Goal: Check status: Check status

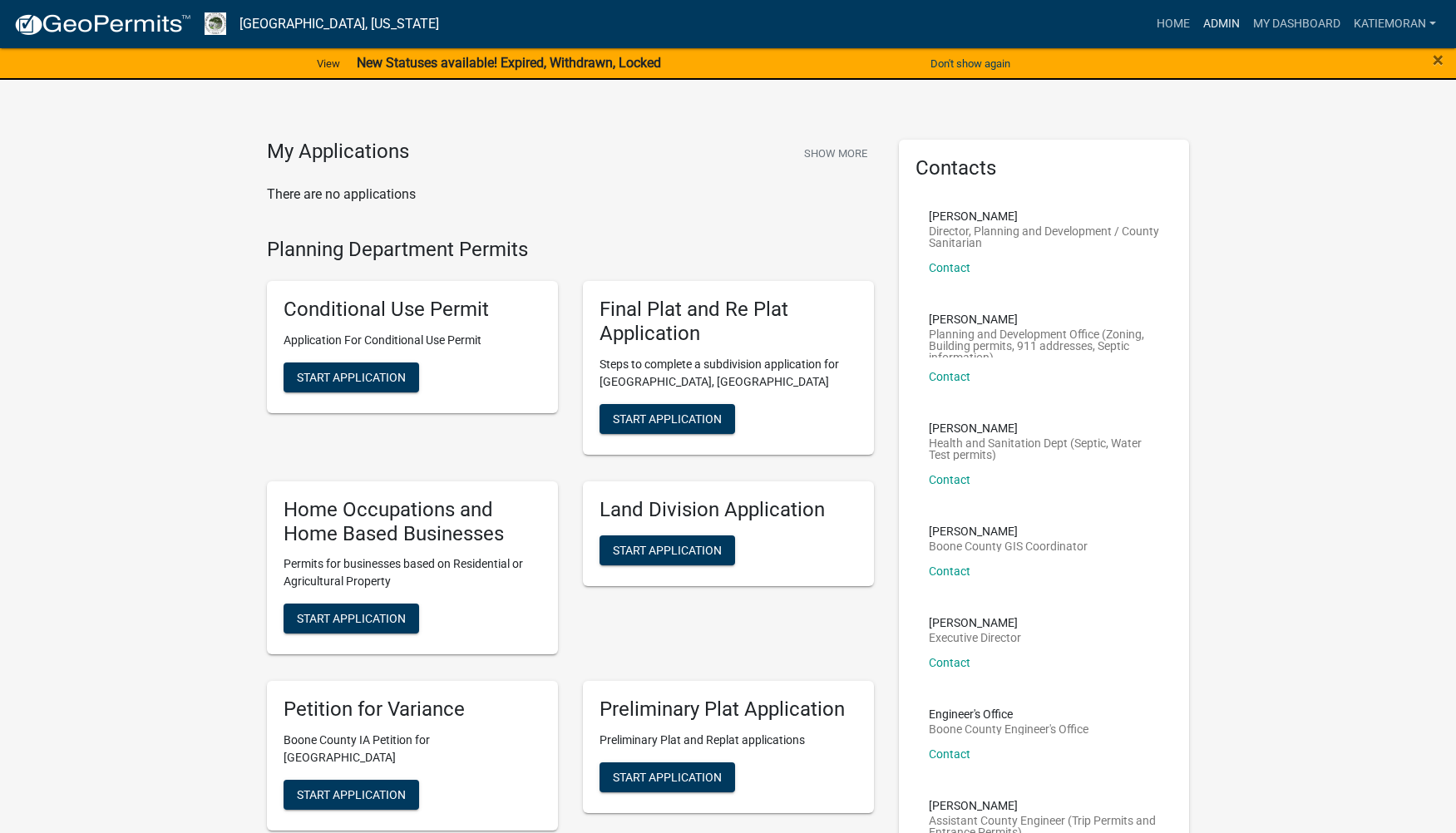
click at [1218, 16] on link "Admin" at bounding box center [1221, 24] width 50 height 32
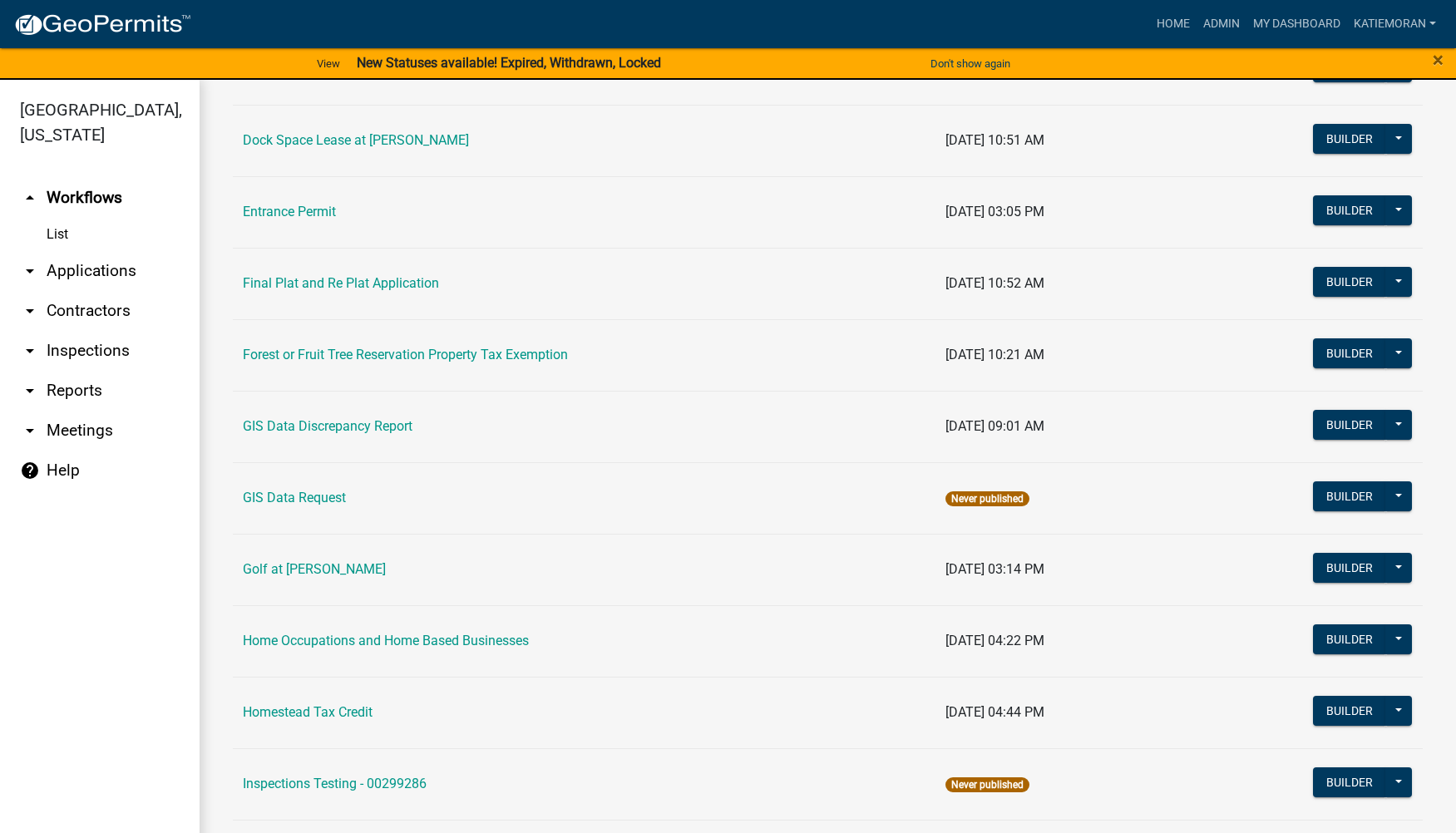
scroll to position [831, 0]
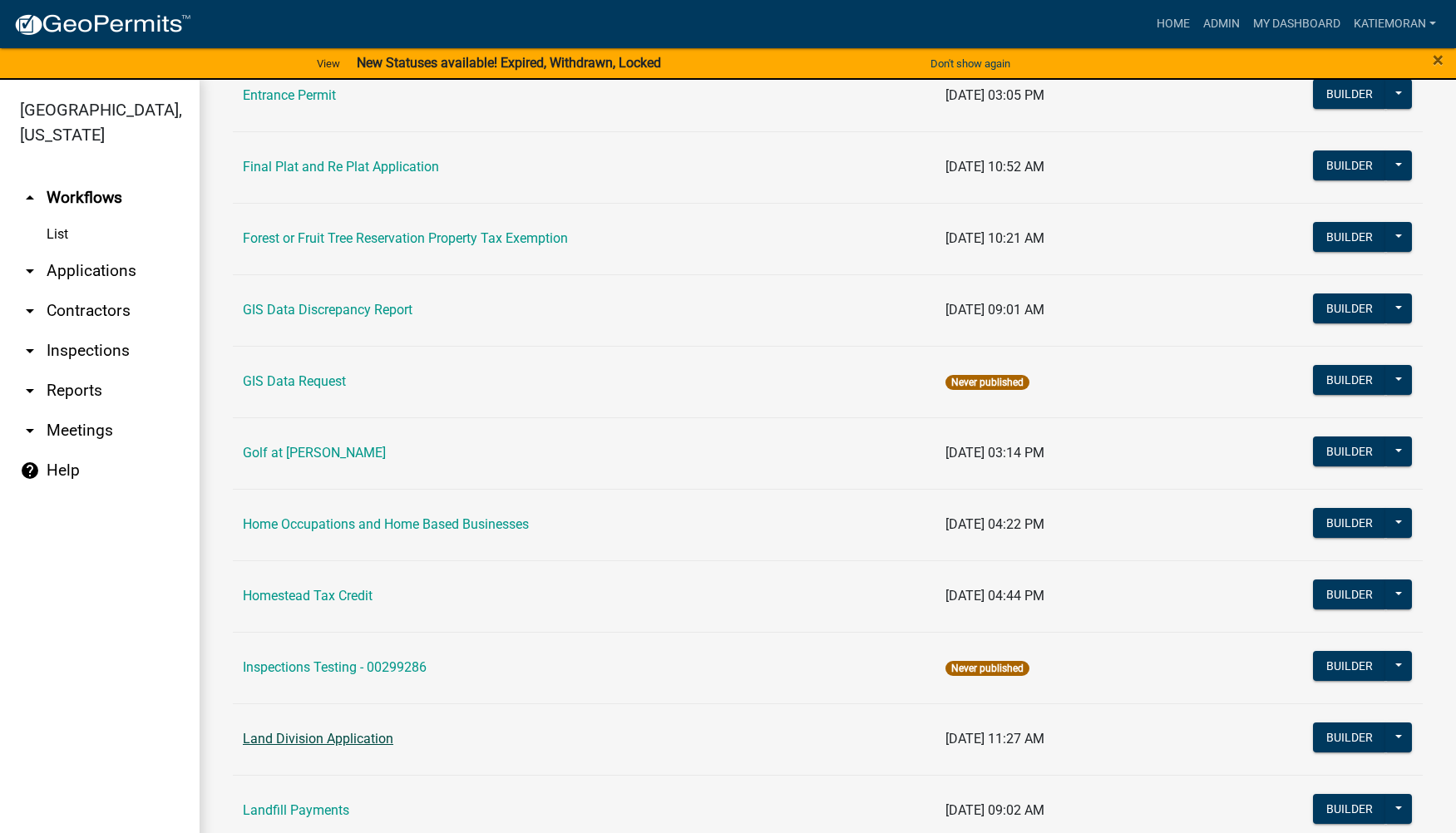
click at [365, 735] on link "Land Division Application" at bounding box center [317, 738] width 150 height 15
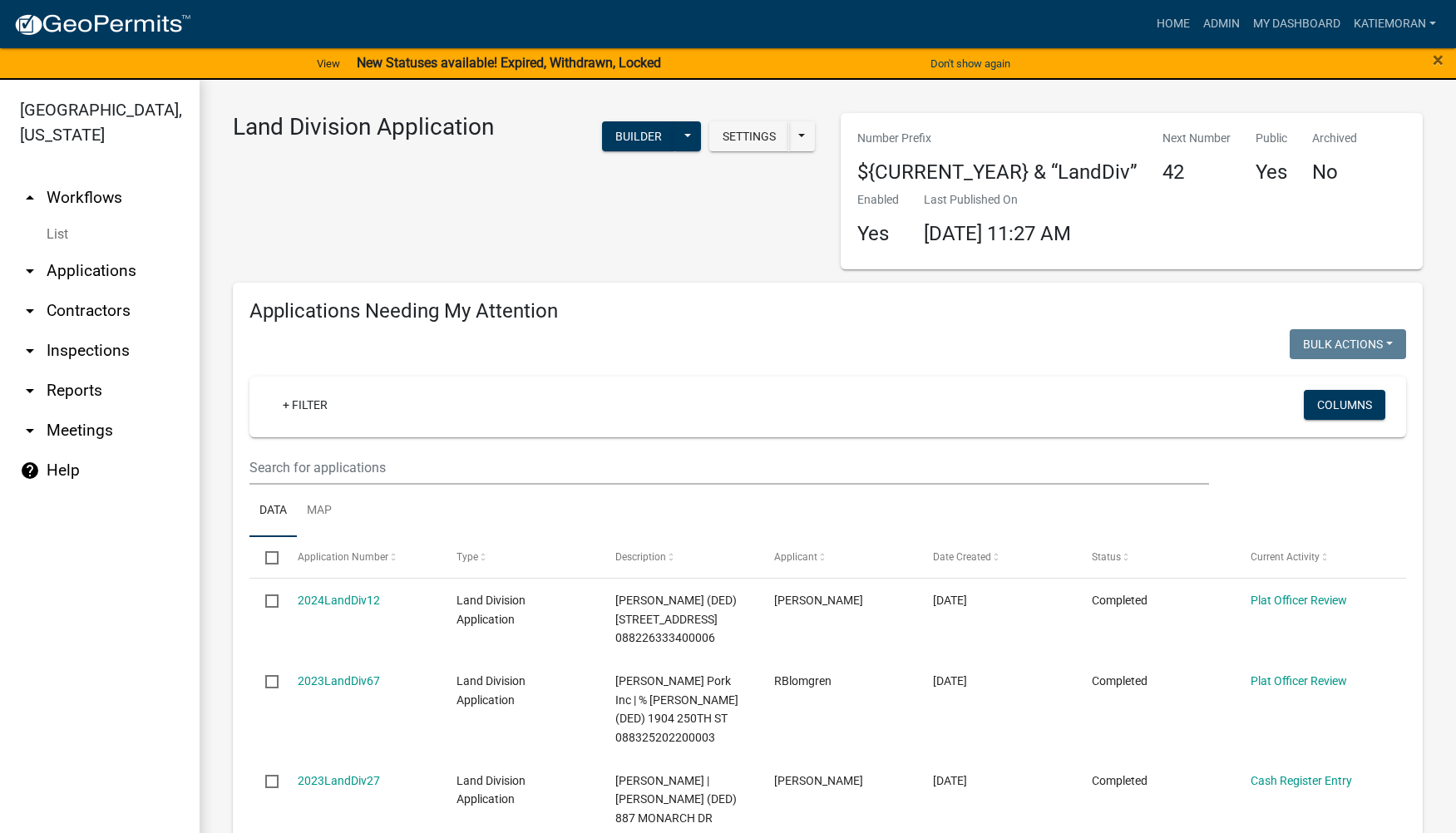
select select "3: 100"
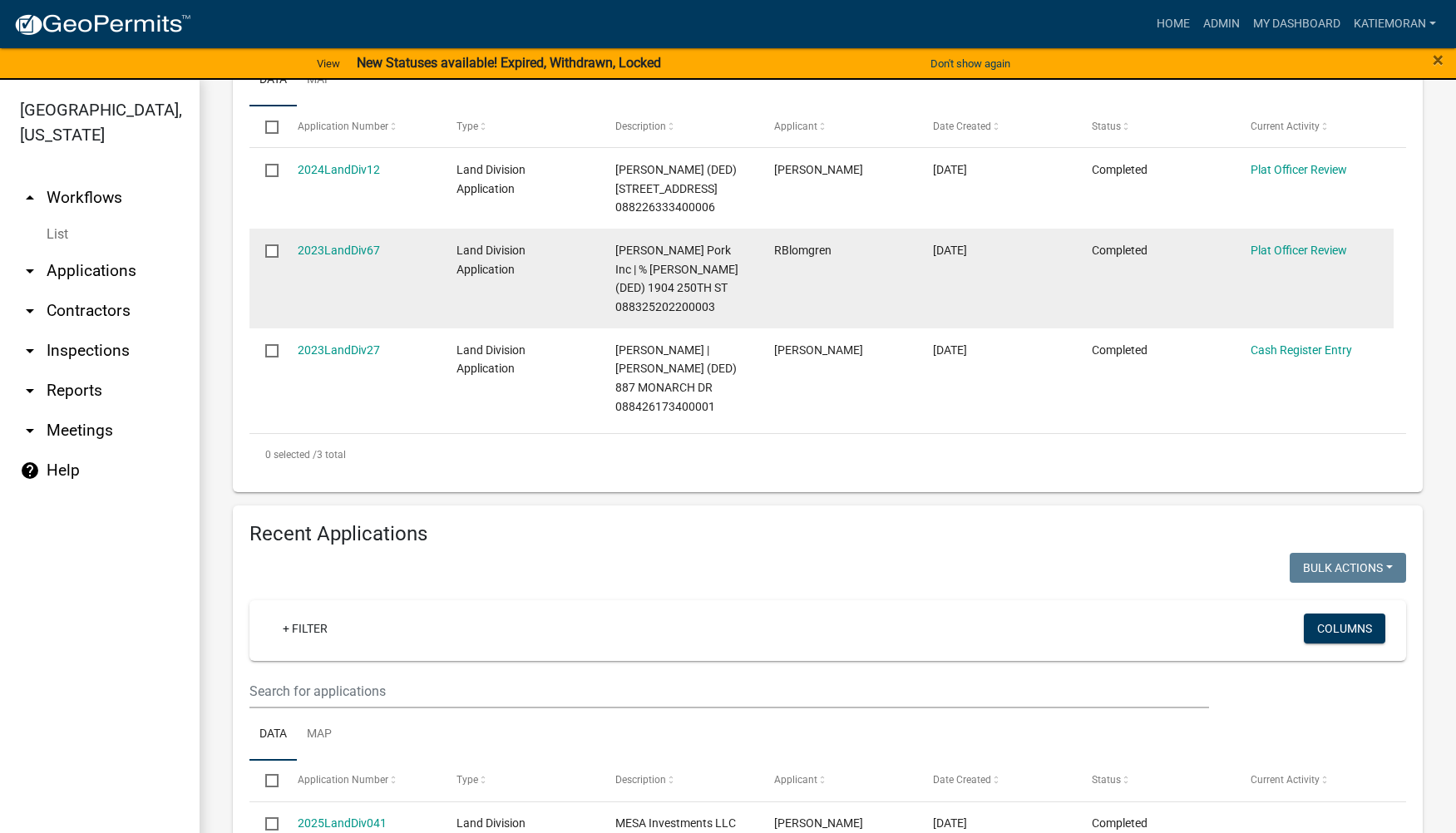
scroll to position [332, 0]
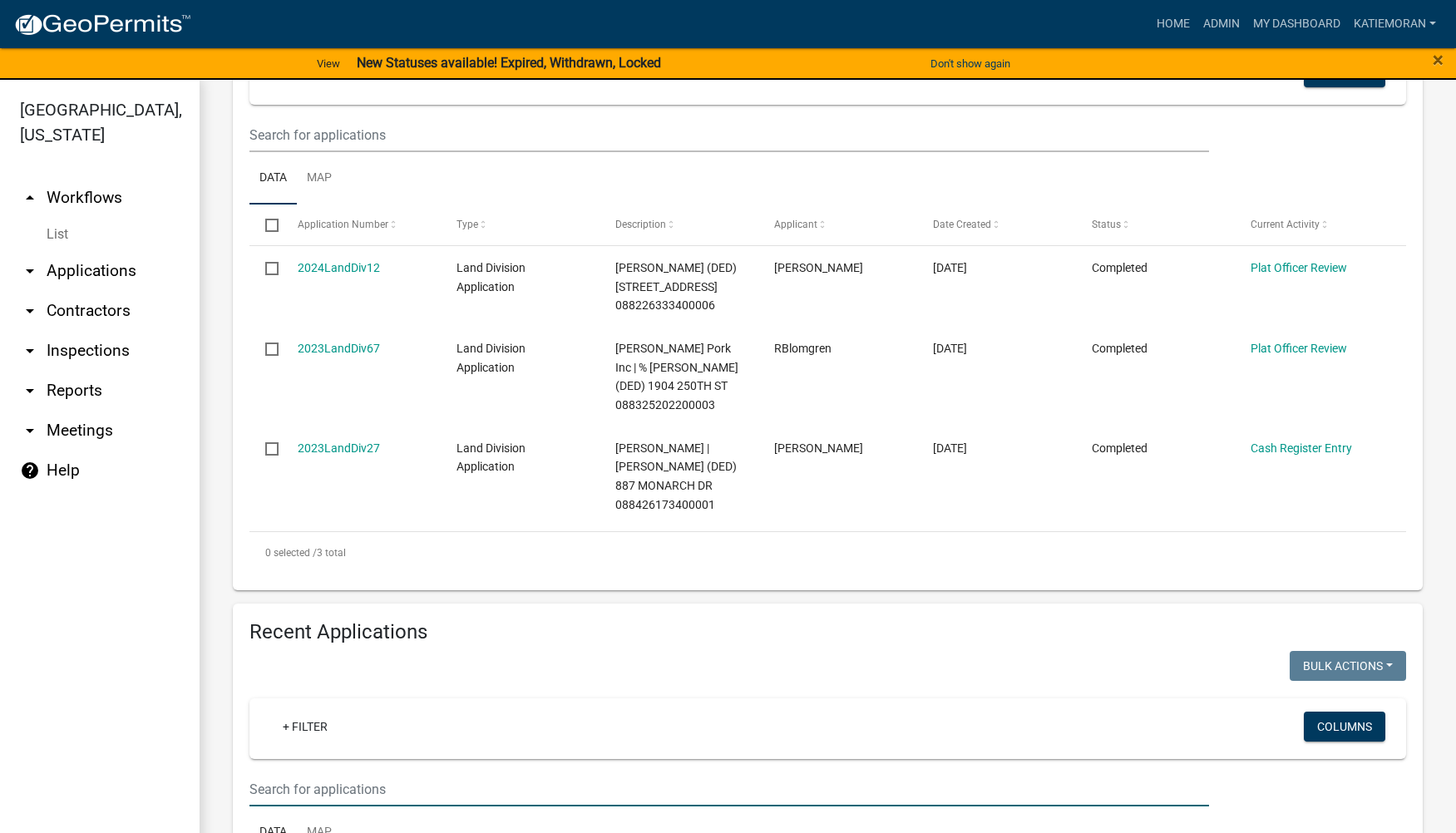
click at [378, 152] on input "text" at bounding box center [729, 135] width 960 height 34
type input "[PERSON_NAME], s"
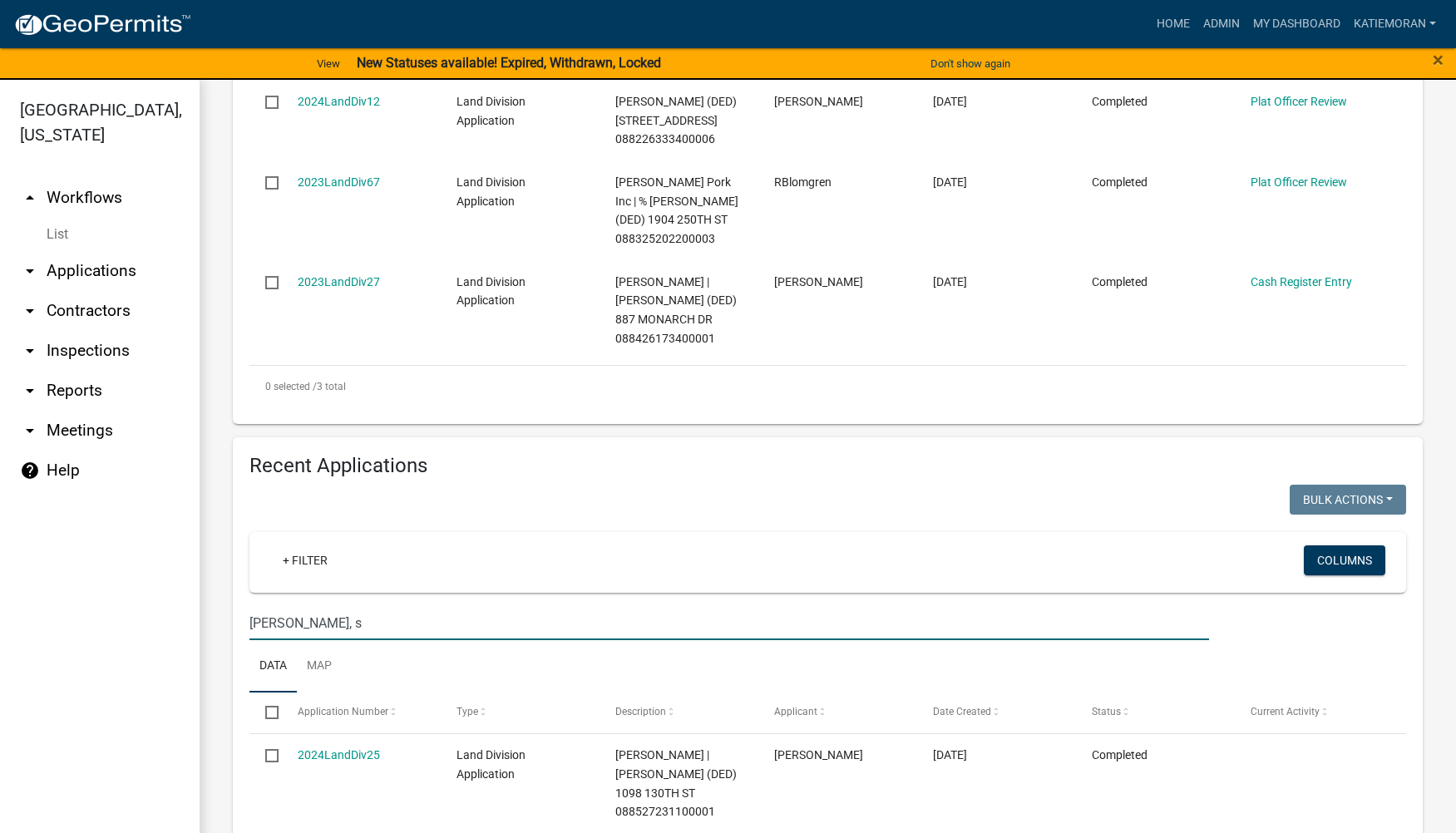
scroll to position [576, 0]
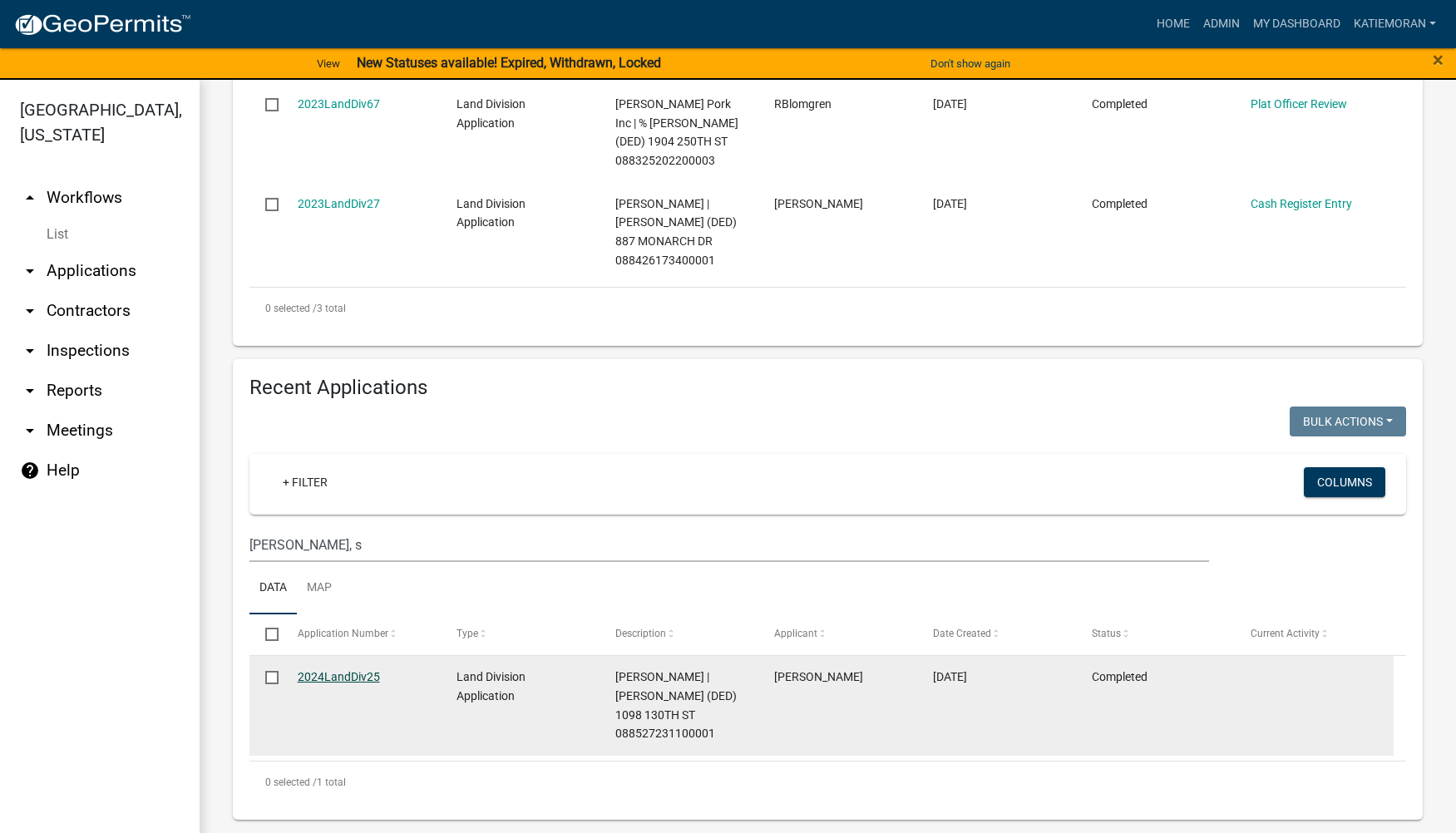
click at [317, 678] on link "2024LandDiv25" at bounding box center [339, 677] width 82 height 13
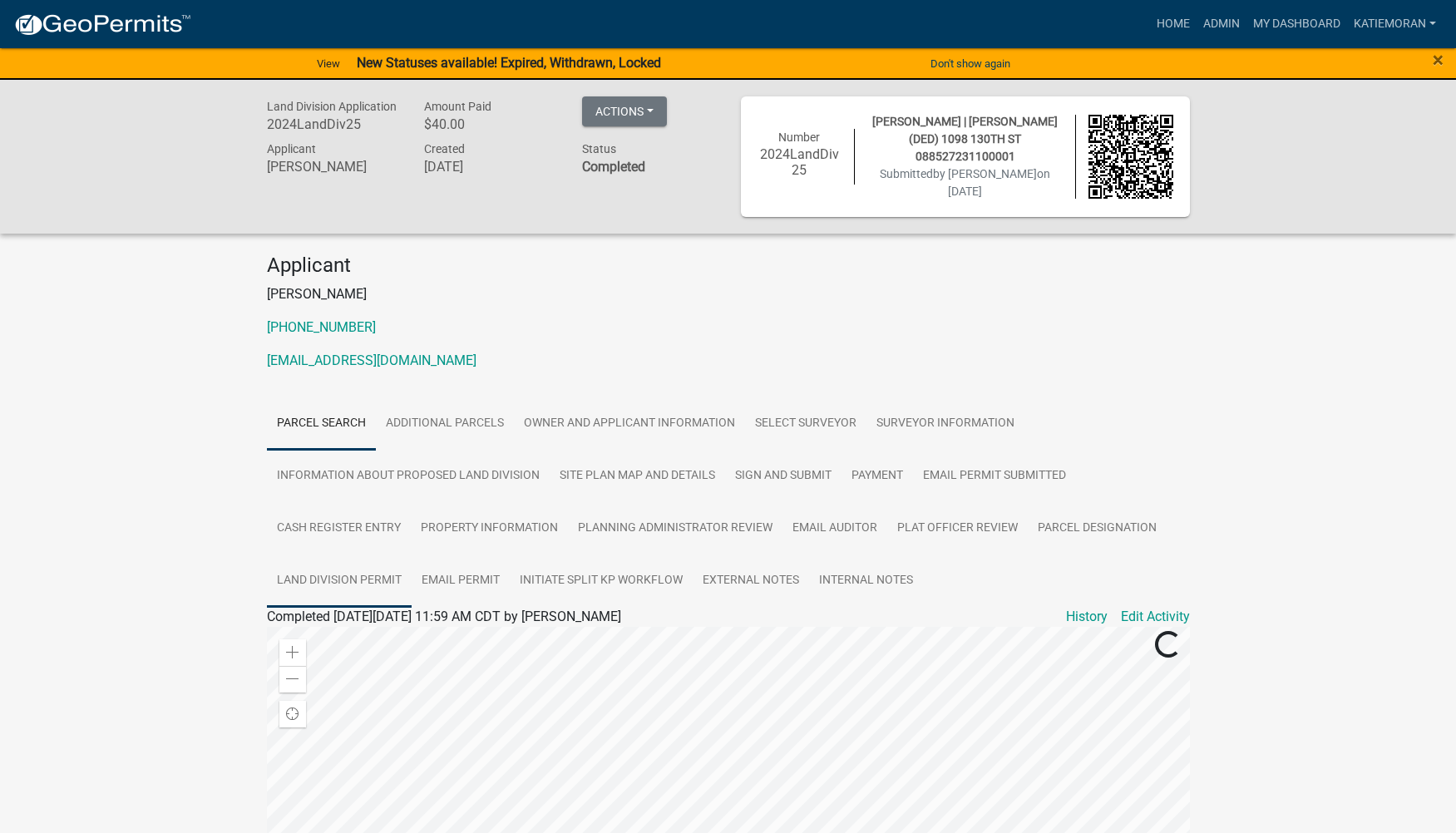
click at [379, 574] on link "Land Division Permit" at bounding box center [339, 581] width 145 height 54
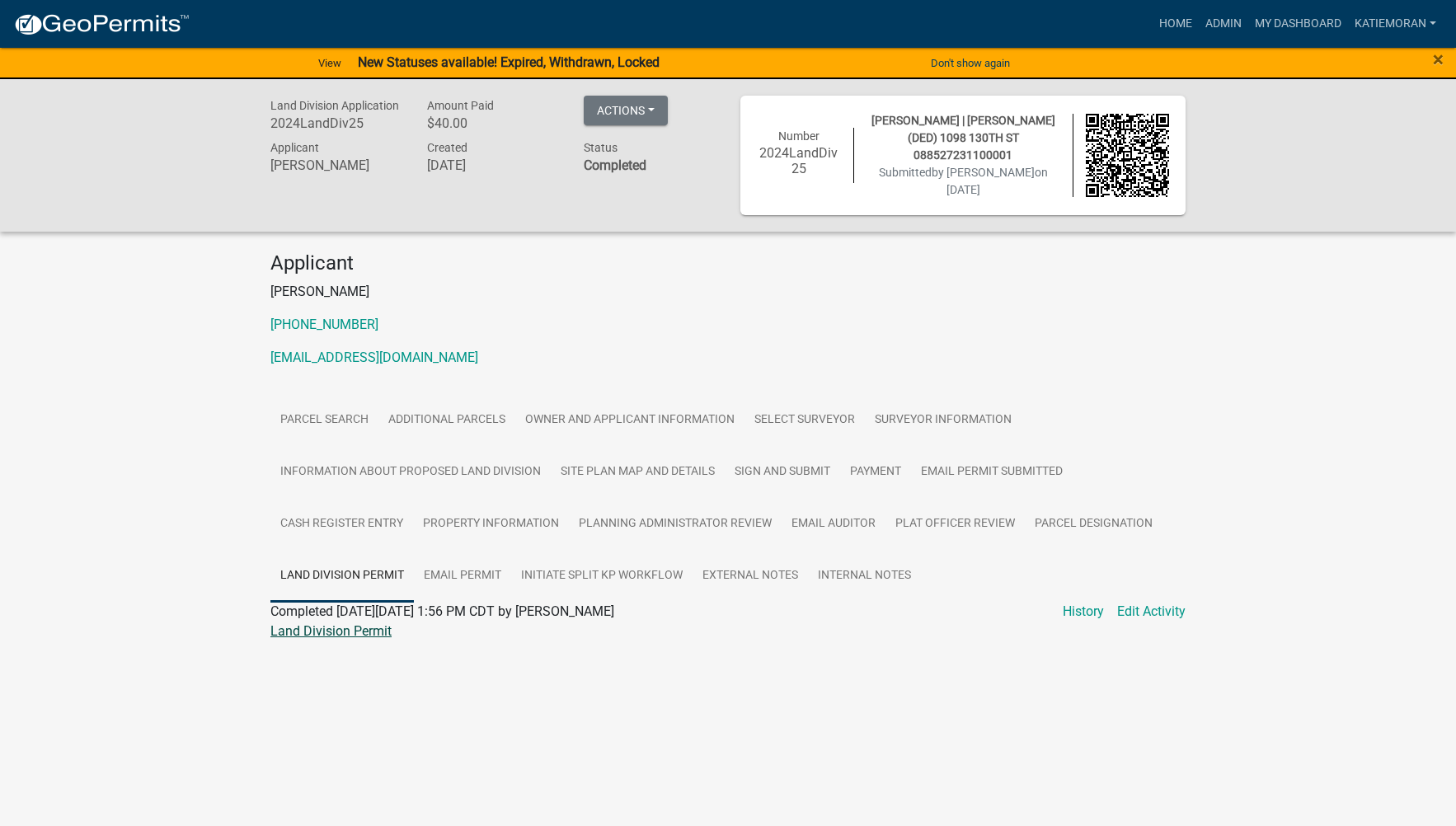
click at [370, 638] on link "Land Division Permit" at bounding box center [331, 630] width 122 height 15
click at [678, 476] on link "Site Plan Map and Details" at bounding box center [637, 473] width 174 height 53
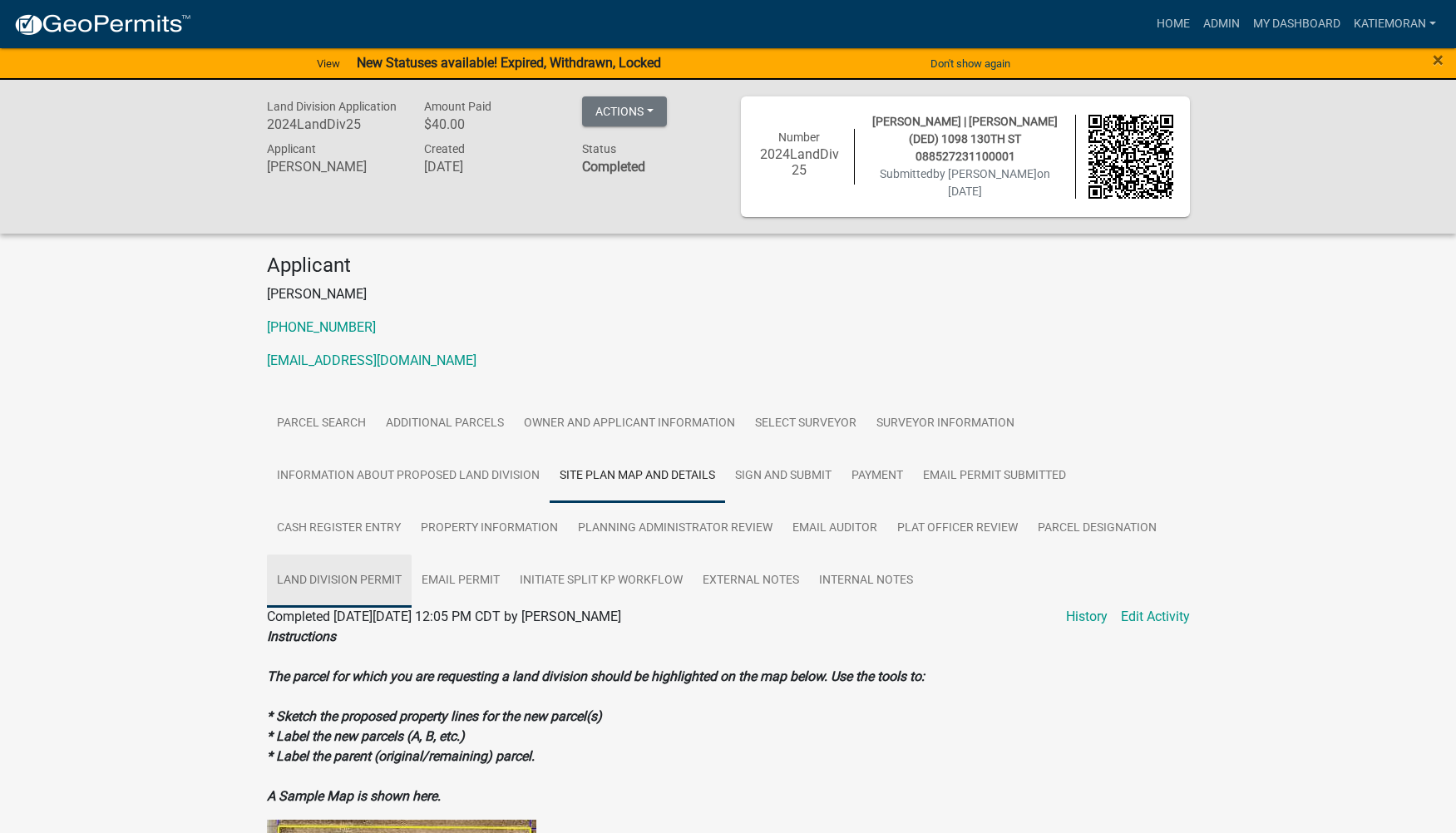
click at [375, 592] on link "Land Division Permit" at bounding box center [339, 581] width 145 height 54
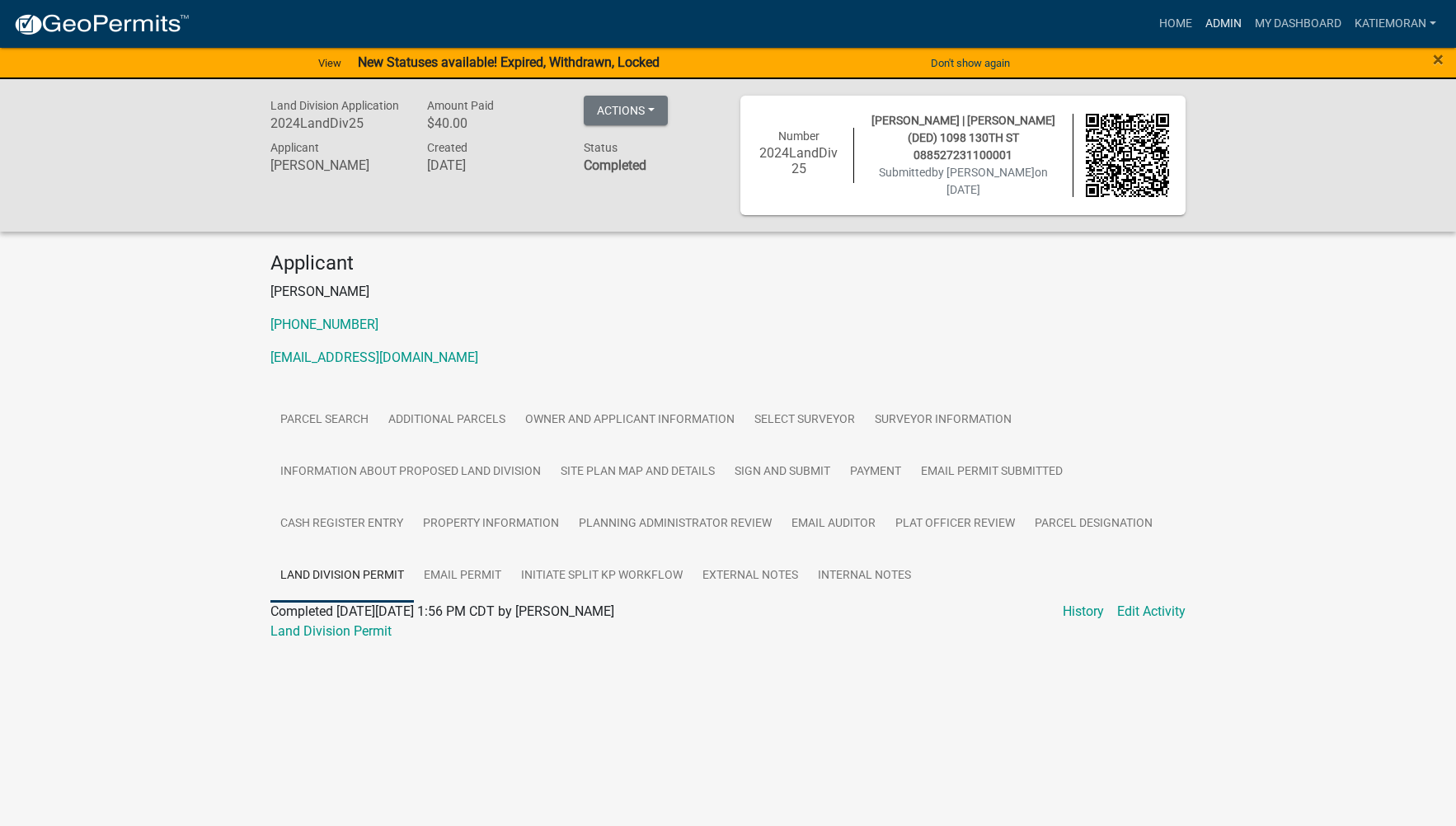
click at [1216, 22] on link "Admin" at bounding box center [1223, 24] width 49 height 31
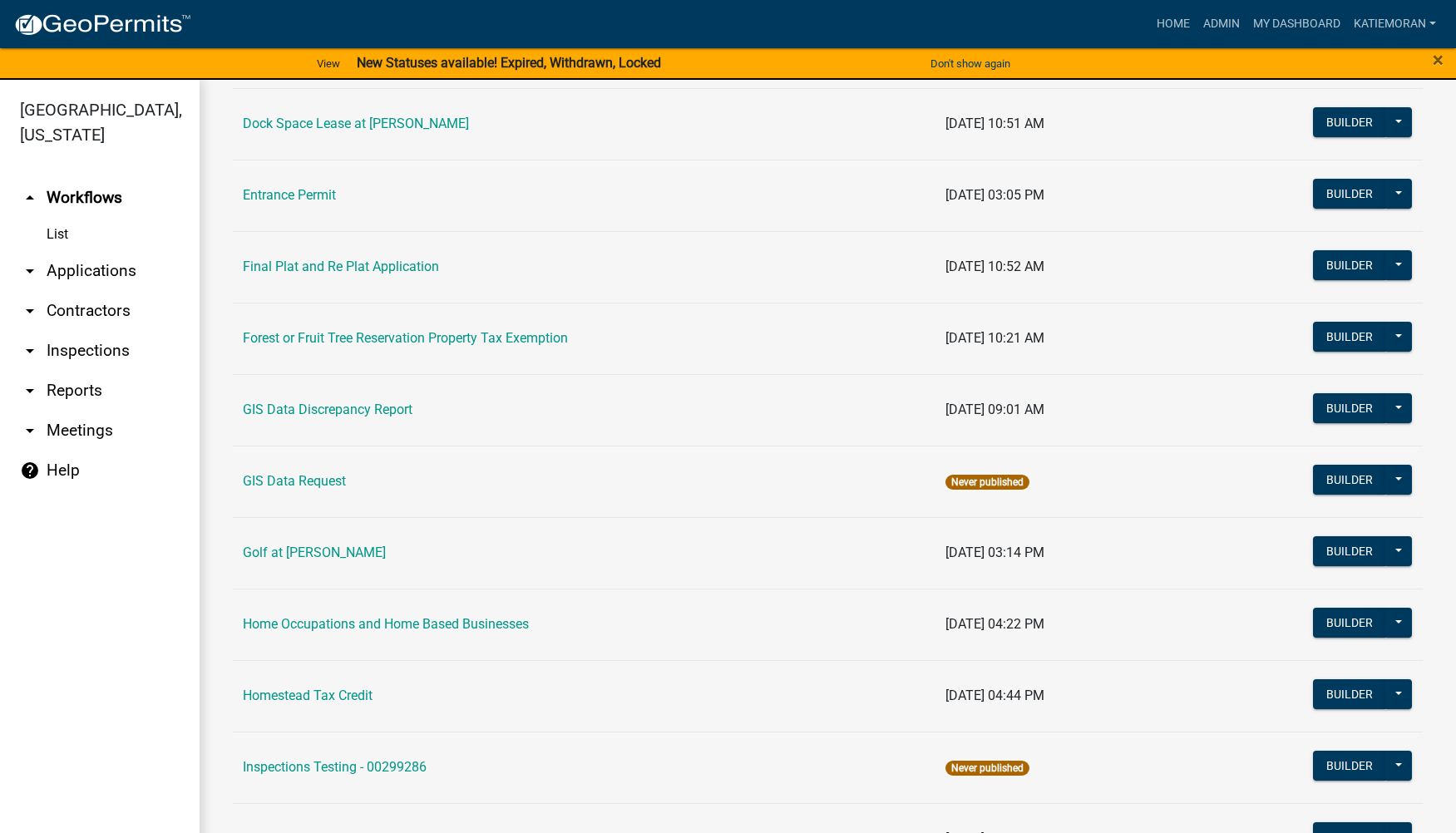
scroll to position [914, 0]
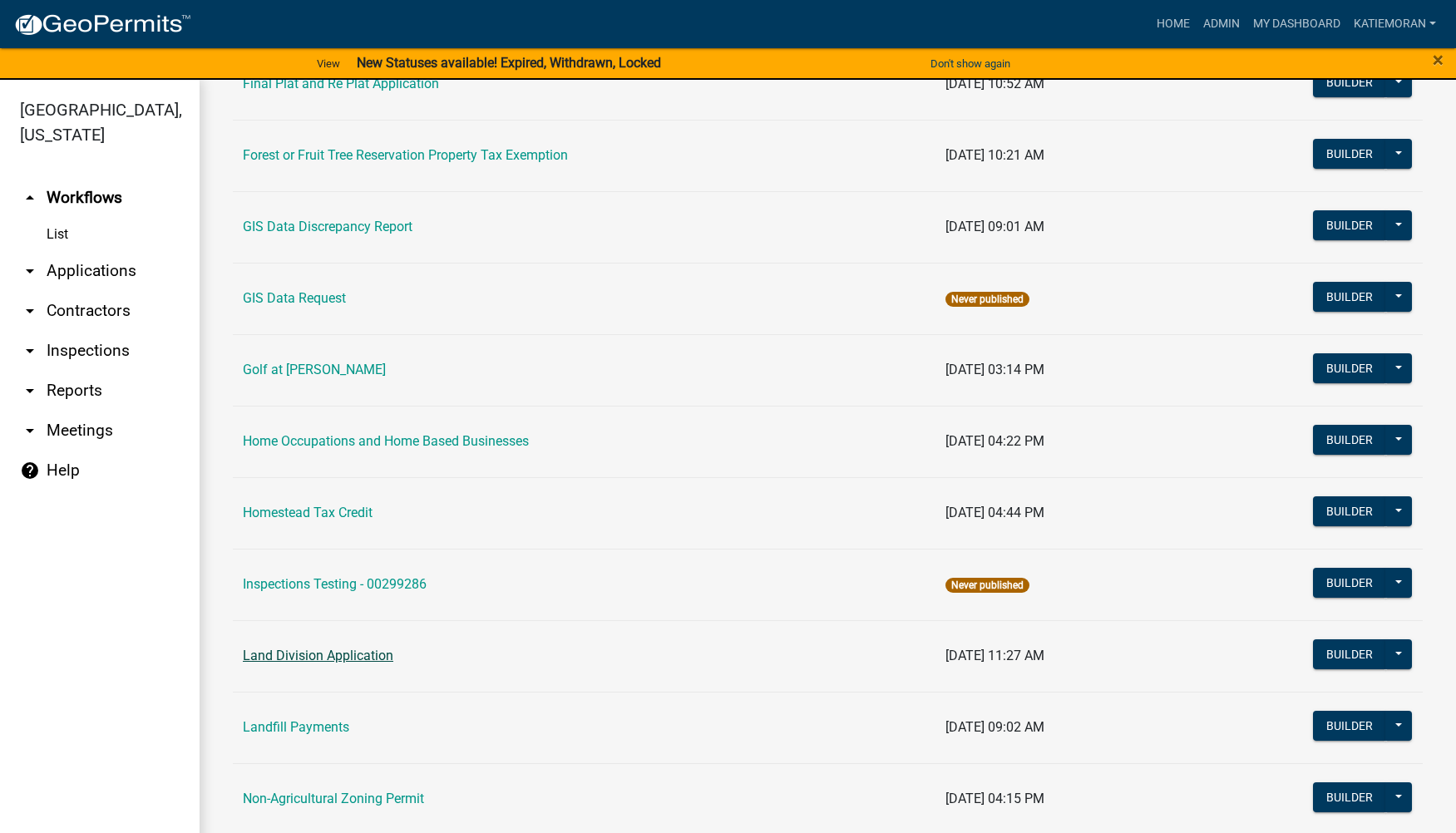
click at [340, 659] on link "Land Division Application" at bounding box center [317, 655] width 150 height 15
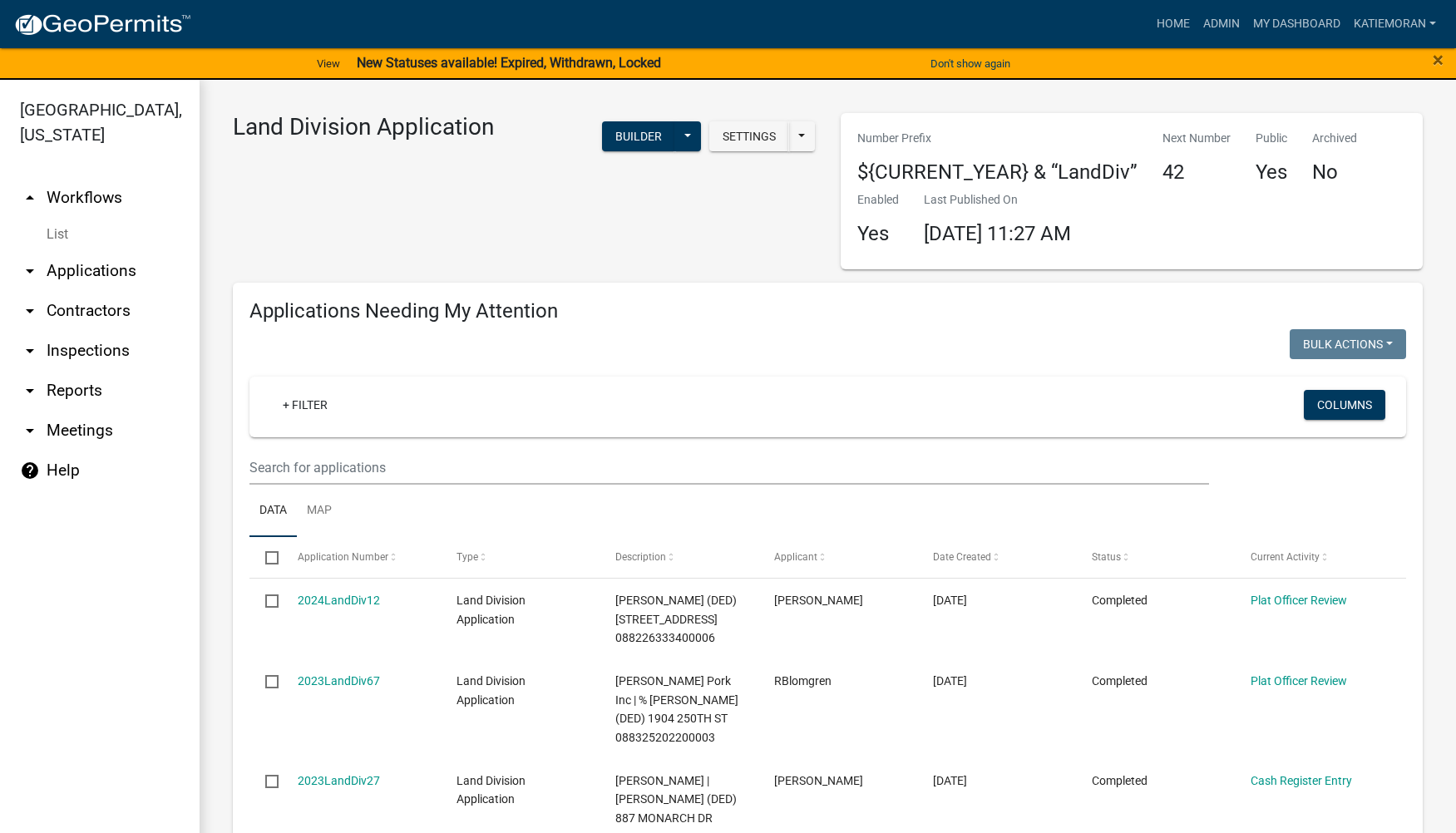
select select "3: 100"
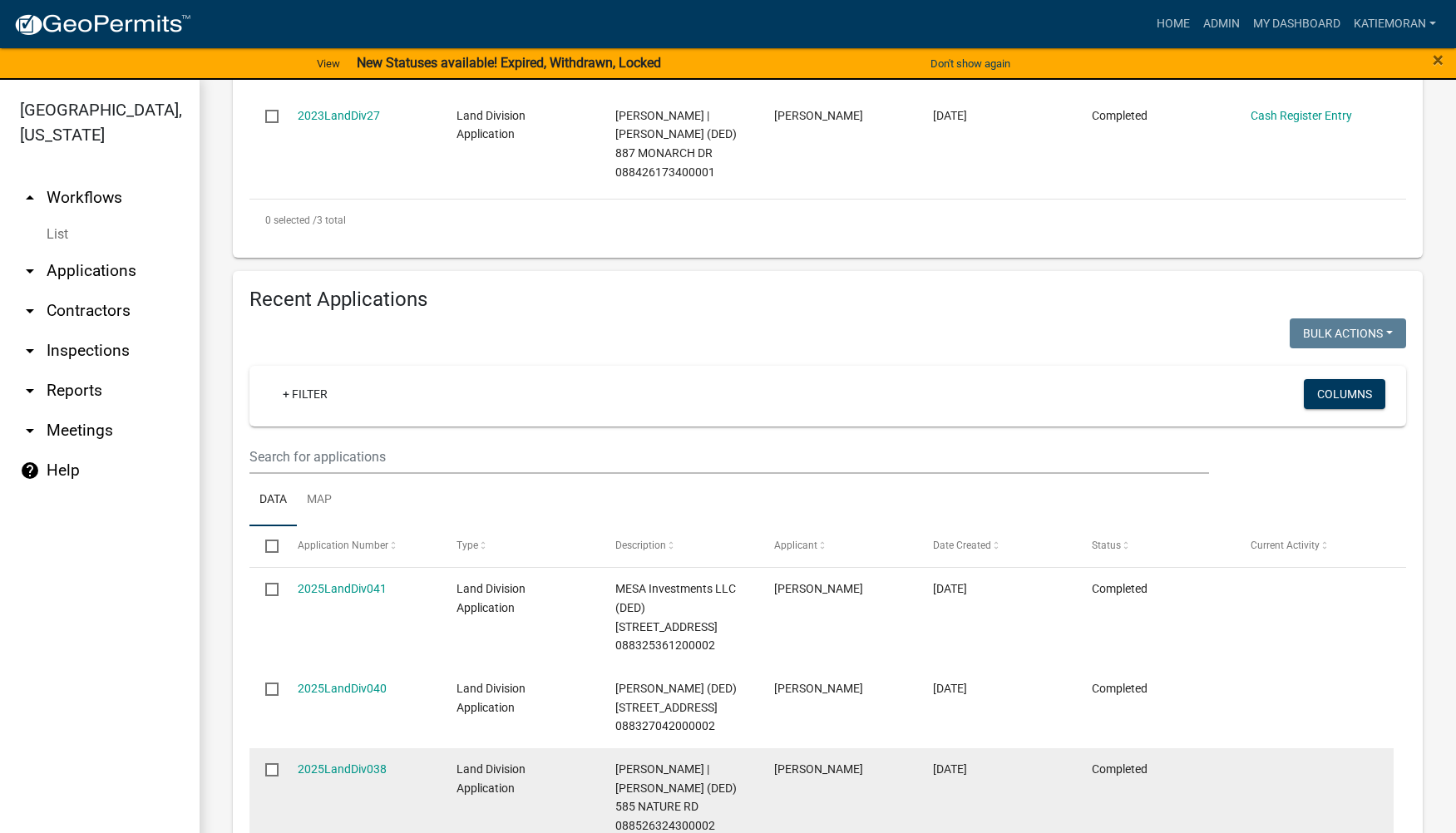
scroll to position [748, 0]
